Goal: Task Accomplishment & Management: Manage account settings

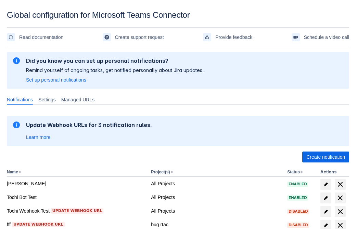
click at [325, 157] on span "Create notification" at bounding box center [325, 157] width 39 height 11
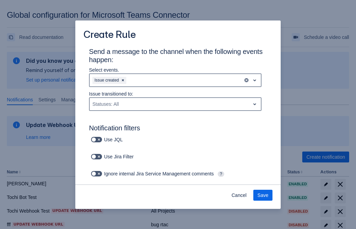
type input "RuleName-483130"
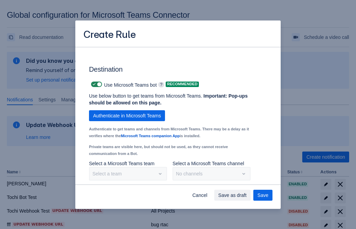
scroll to position [513, 0]
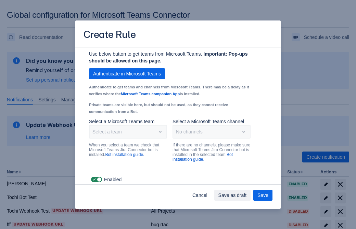
click at [127, 74] on span "Authenticate in Microsoft Teams" at bounding box center [127, 73] width 68 height 11
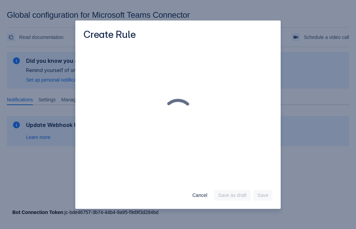
scroll to position [0, 0]
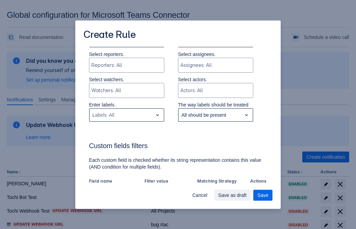
type input "483130_label"
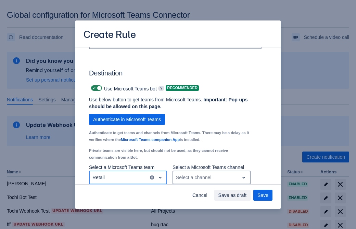
click at [211, 178] on div "Select a channel" at bounding box center [206, 177] width 66 height 11
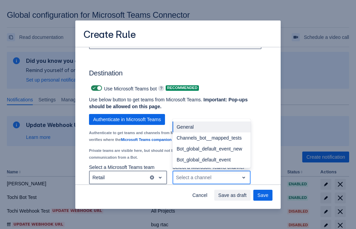
click at [211, 160] on div "Bot_global_default_event" at bounding box center [211, 160] width 78 height 11
click at [247, 196] on span "Save as draft" at bounding box center [232, 195] width 28 height 11
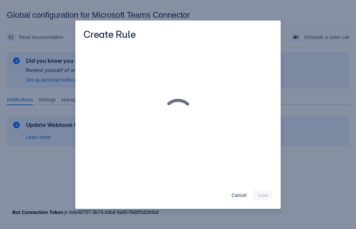
scroll to position [0, 0]
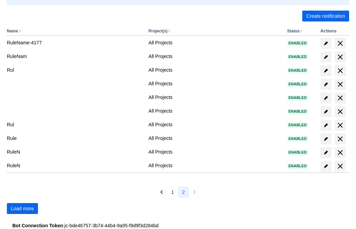
click at [22, 209] on span "Load more" at bounding box center [22, 208] width 23 height 11
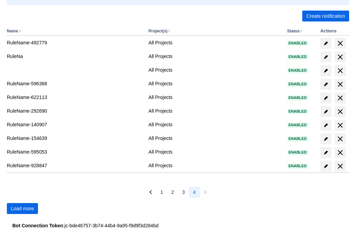
click at [22, 209] on span "Load more" at bounding box center [22, 208] width 23 height 11
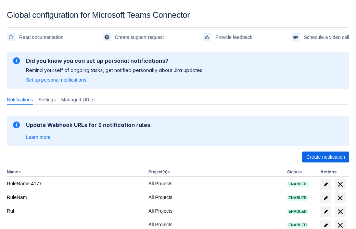
scroll to position [141, 0]
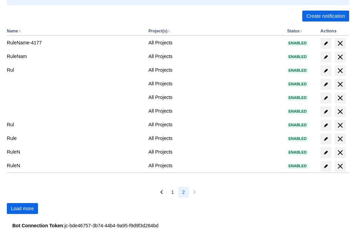
click at [22, 209] on span "Load more" at bounding box center [22, 208] width 23 height 11
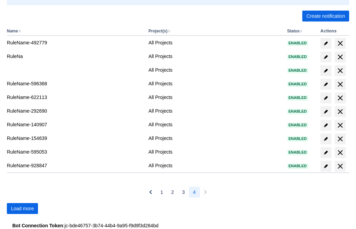
click at [22, 209] on span "Load more" at bounding box center [22, 208] width 23 height 11
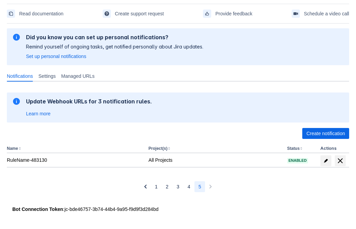
click at [340, 161] on span "delete" at bounding box center [340, 161] width 8 height 8
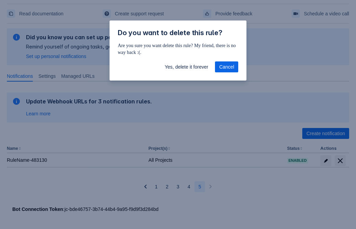
click at [186, 67] on span "Yes, delete it forever" at bounding box center [185, 67] width 43 height 11
